Goal: Complete application form

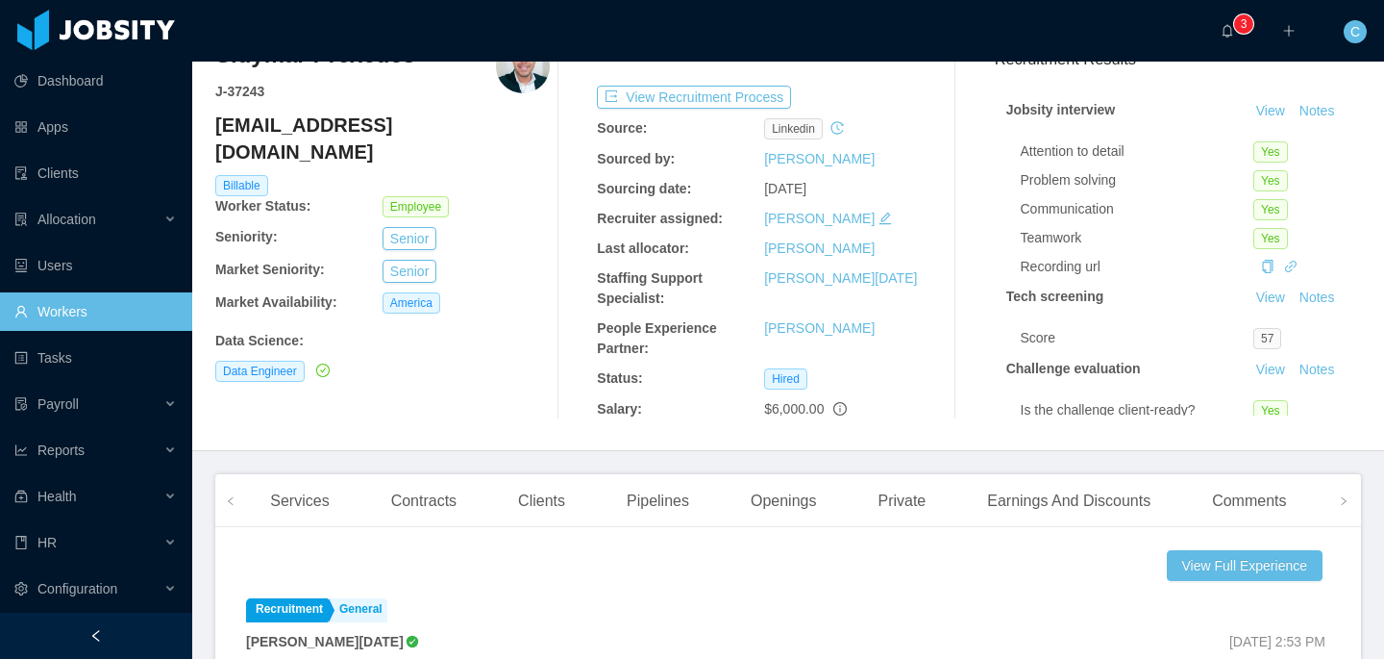
scroll to position [97, 0]
click at [233, 497] on icon "icon: left" at bounding box center [231, 499] width 10 height 10
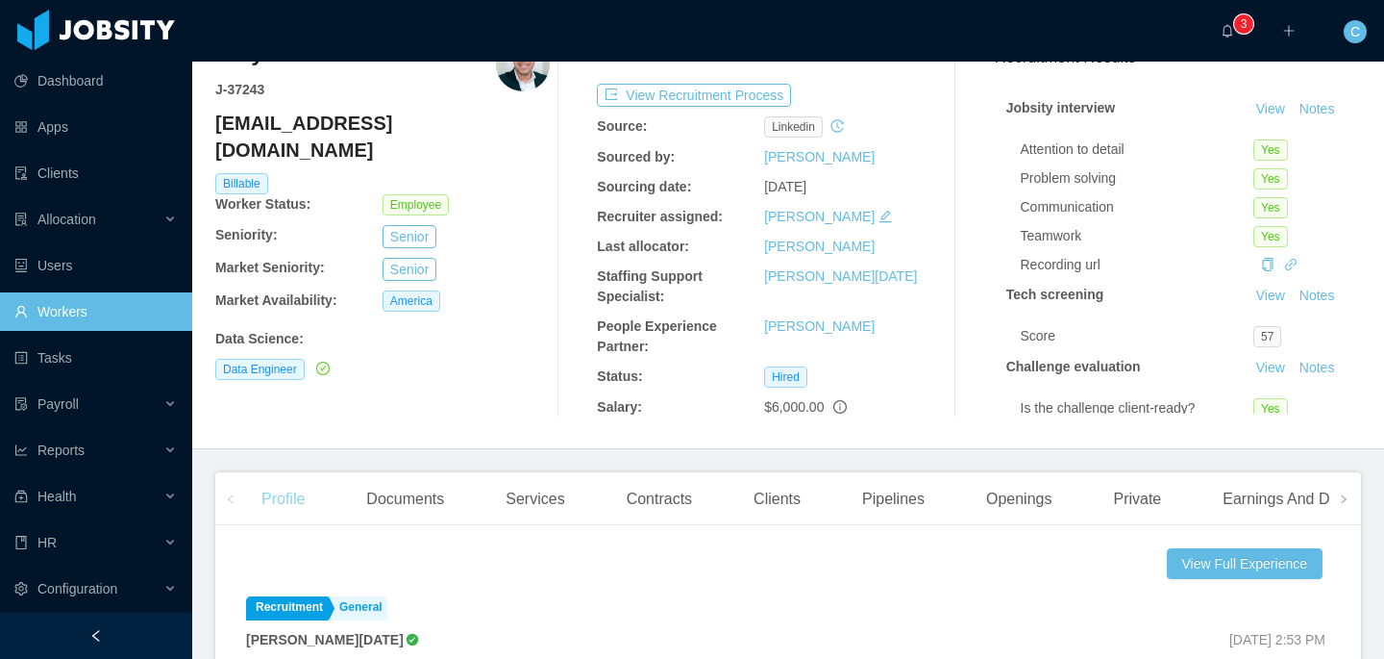
click at [286, 504] on div "Profile" at bounding box center [283, 499] width 74 height 54
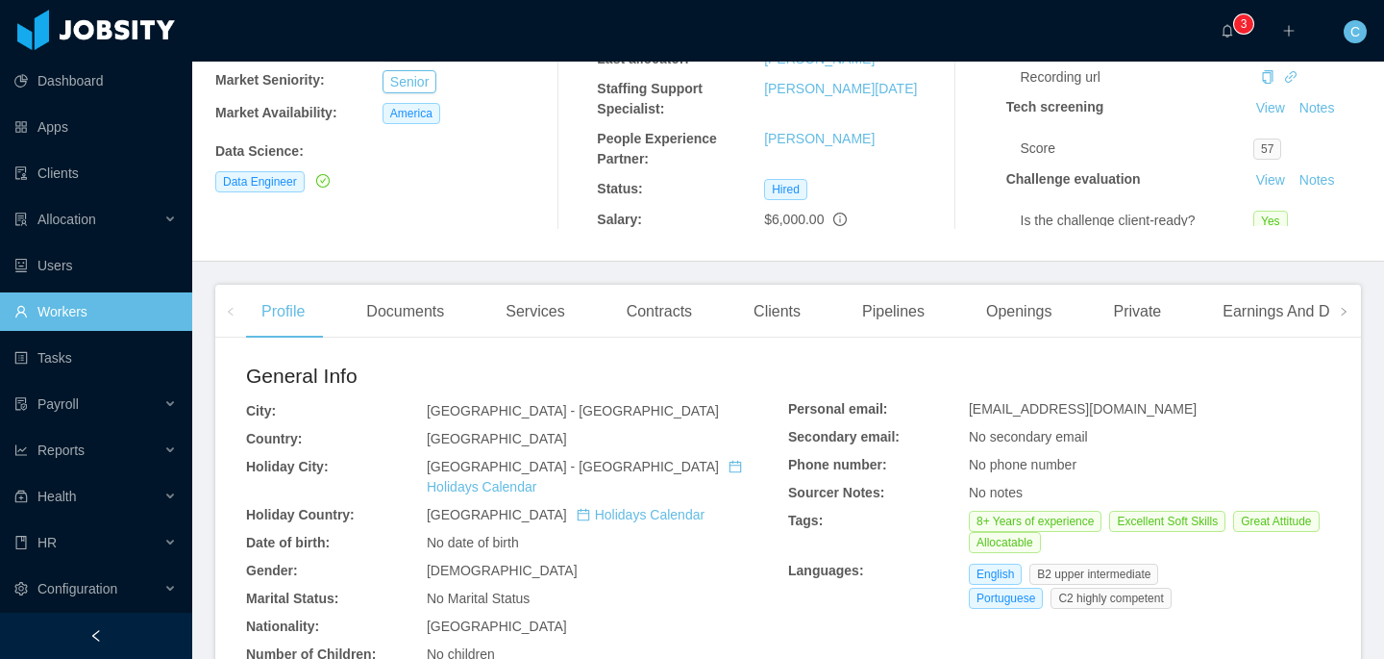
scroll to position [312, 0]
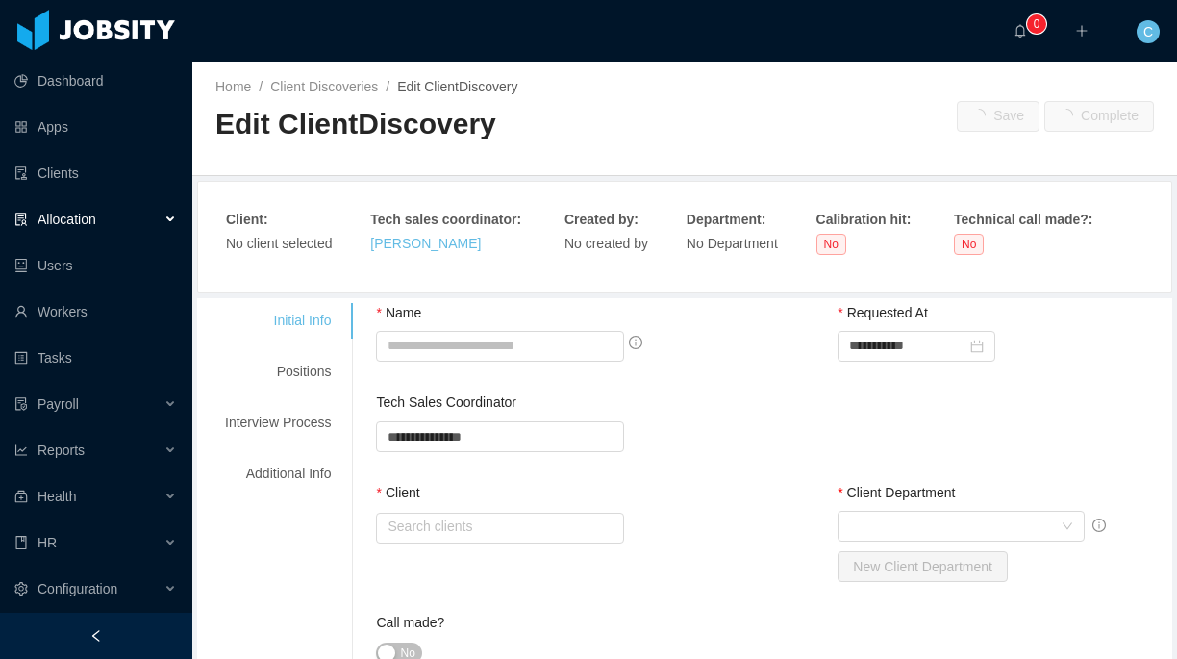
type input "**********"
type input "*"
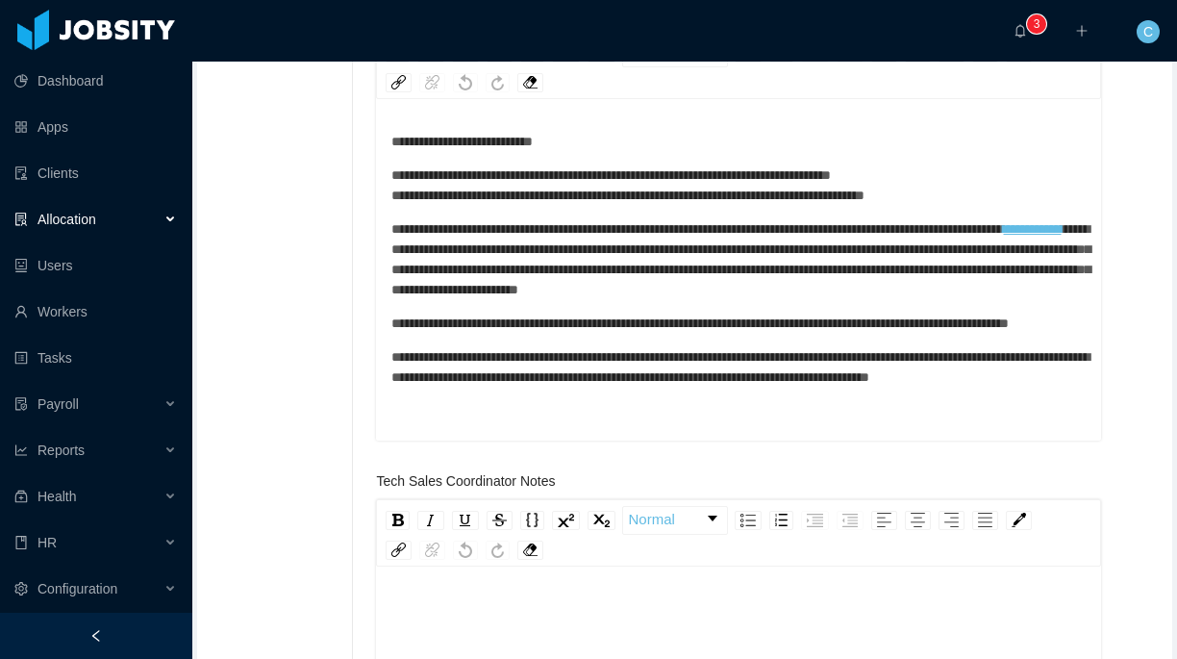
scroll to position [23, 0]
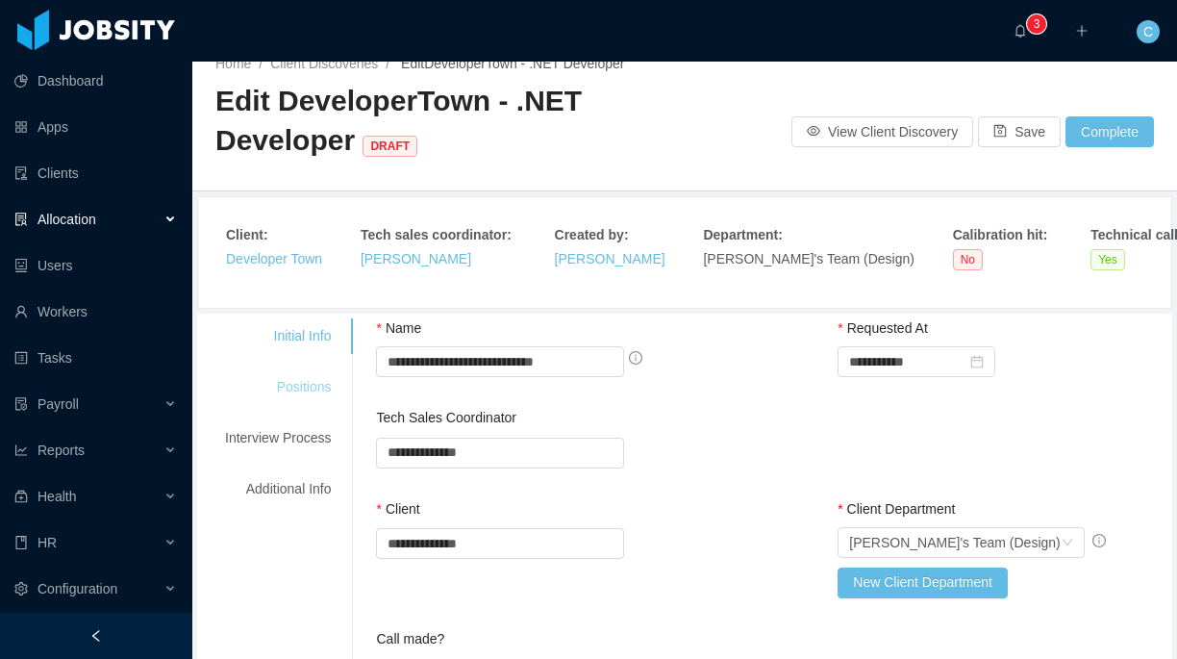
click at [304, 387] on div "Positions" at bounding box center [278, 387] width 152 height 36
